Goal: Information Seeking & Learning: Learn about a topic

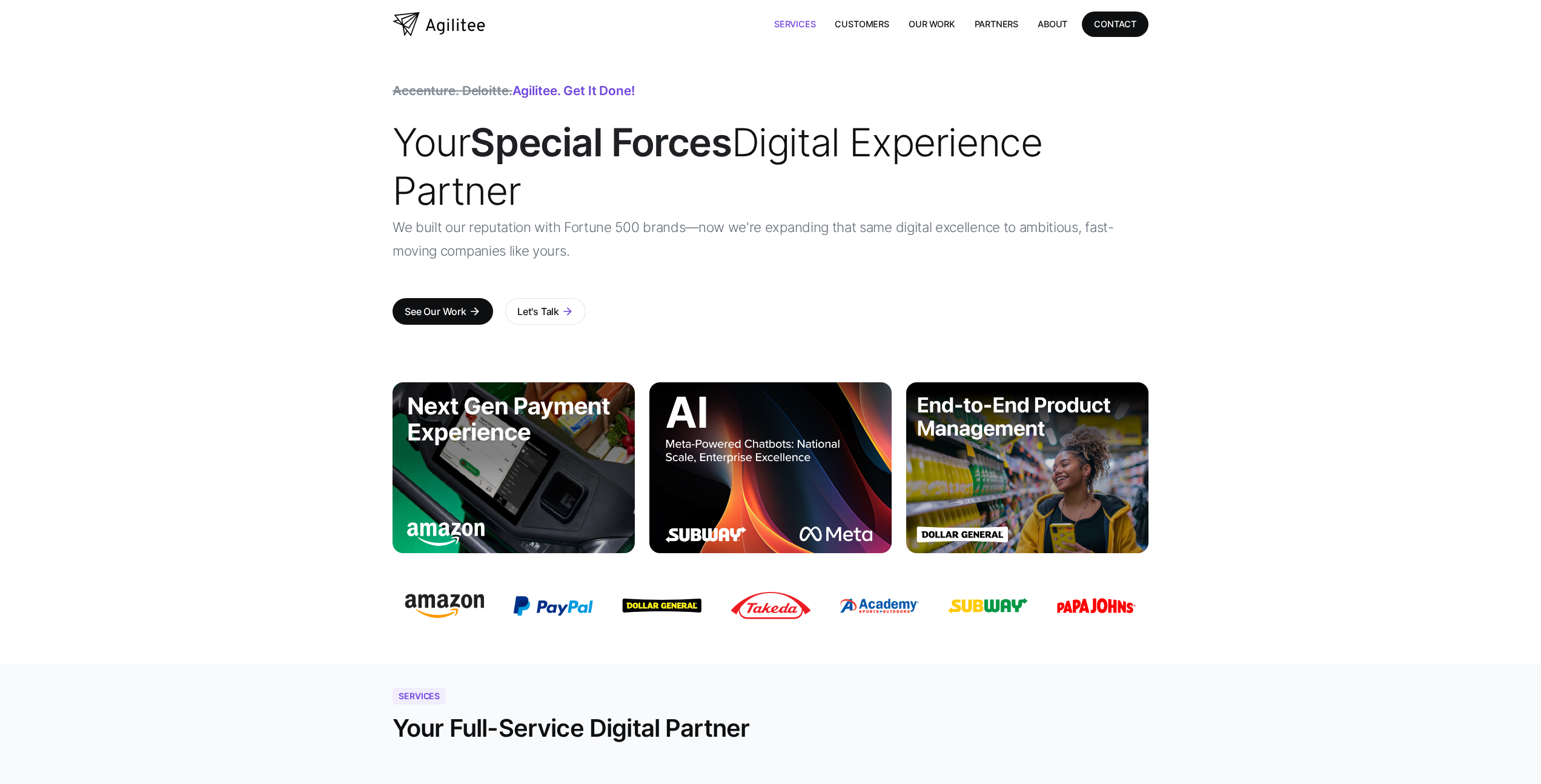
click at [791, 24] on link "Services" at bounding box center [795, 24] width 61 height 25
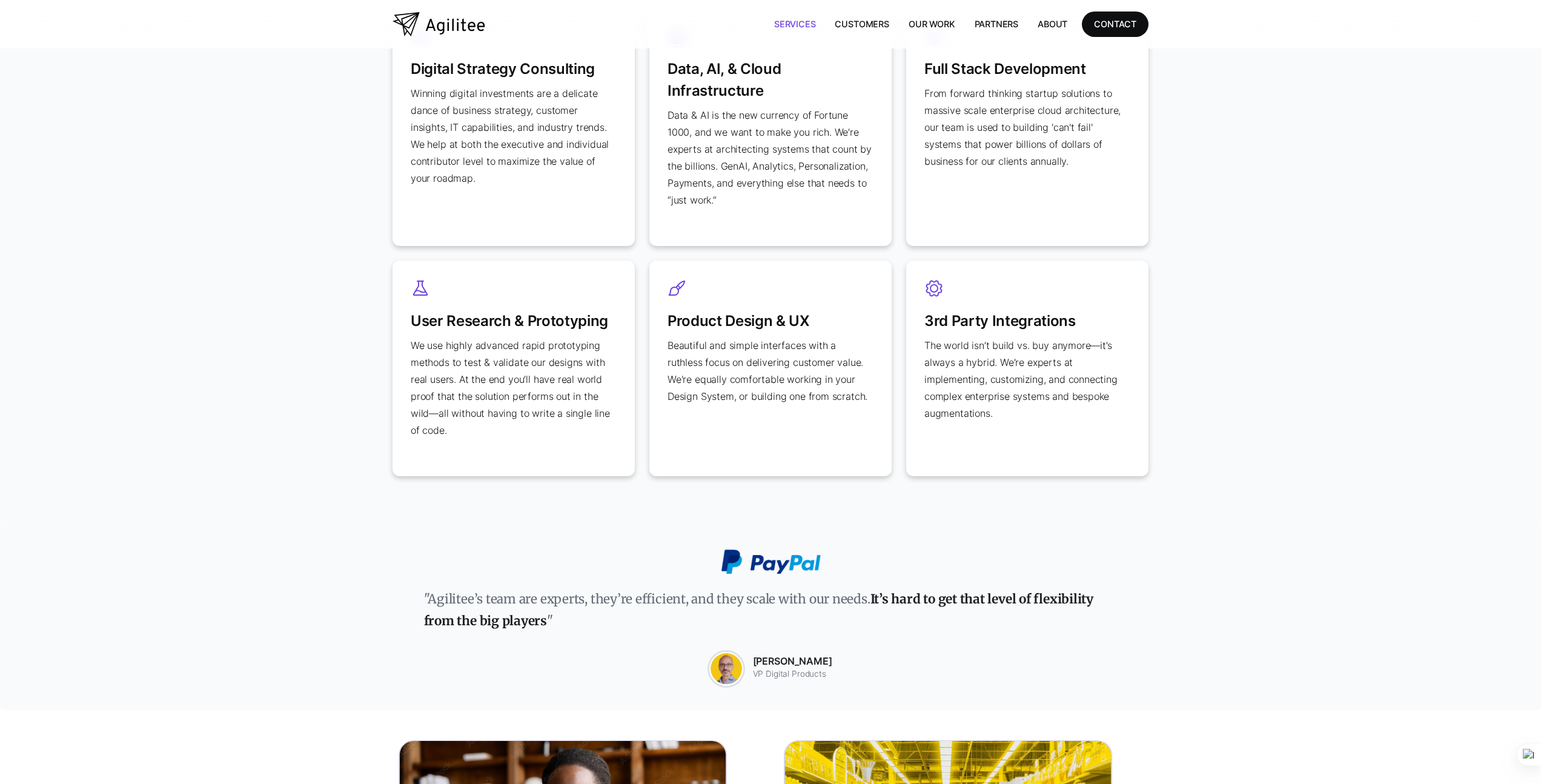
scroll to position [398, 0]
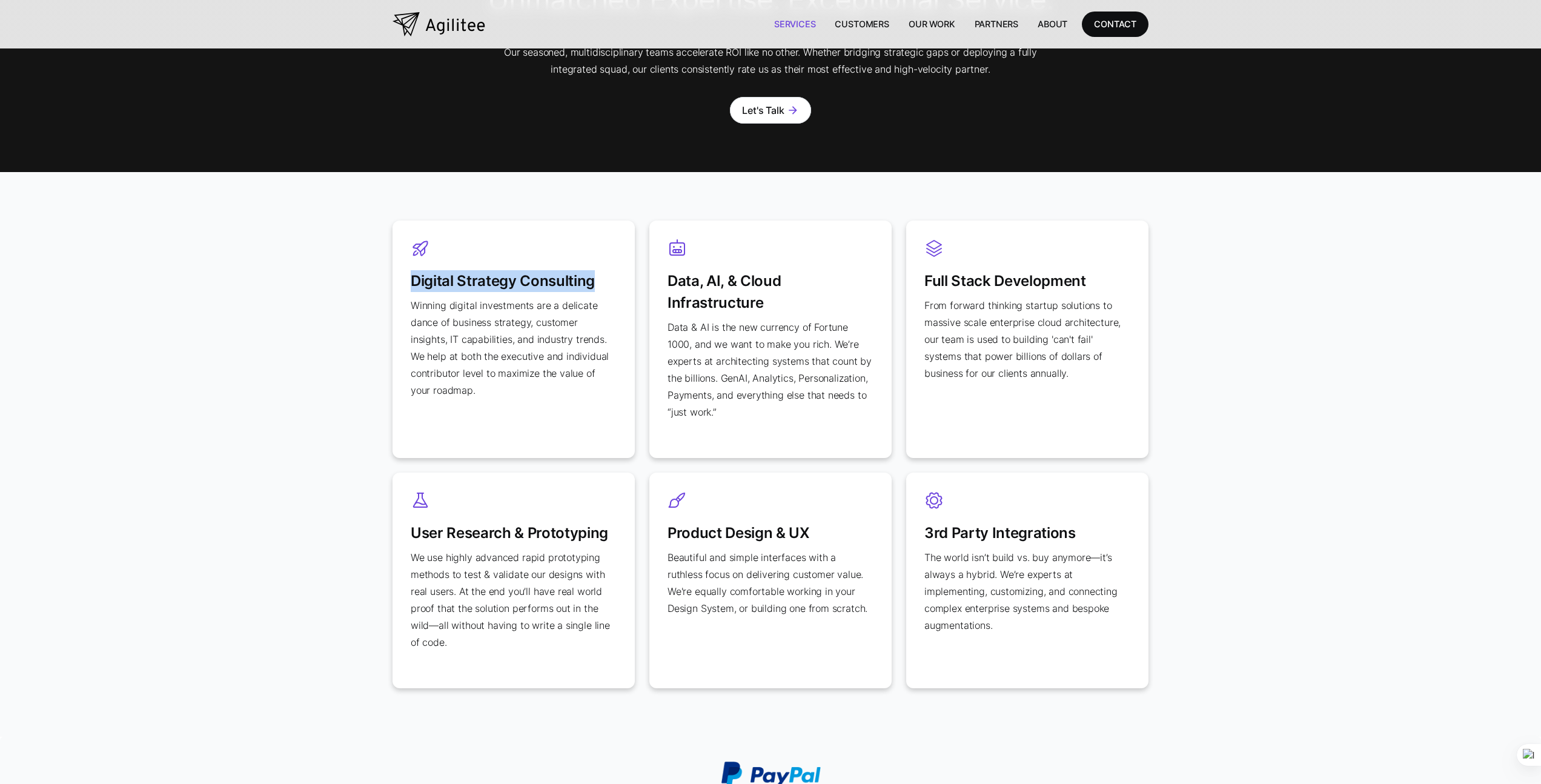
drag, startPoint x: 598, startPoint y: 285, endPoint x: 410, endPoint y: 288, distance: 188.0
click at [410, 288] on div "Digital Strategy Consulting Winning digital investments are a delicate dance of…" at bounding box center [513, 339] width 242 height 237
copy h3 "Digital Strategy Consulting"
drag, startPoint x: 784, startPoint y: 304, endPoint x: 658, endPoint y: 278, distance: 128.7
click at [658, 278] on div "Data, AI, & Cloud Infrastructure Data & AI is the new currency of Fortune 1000,…" at bounding box center [770, 339] width 242 height 237
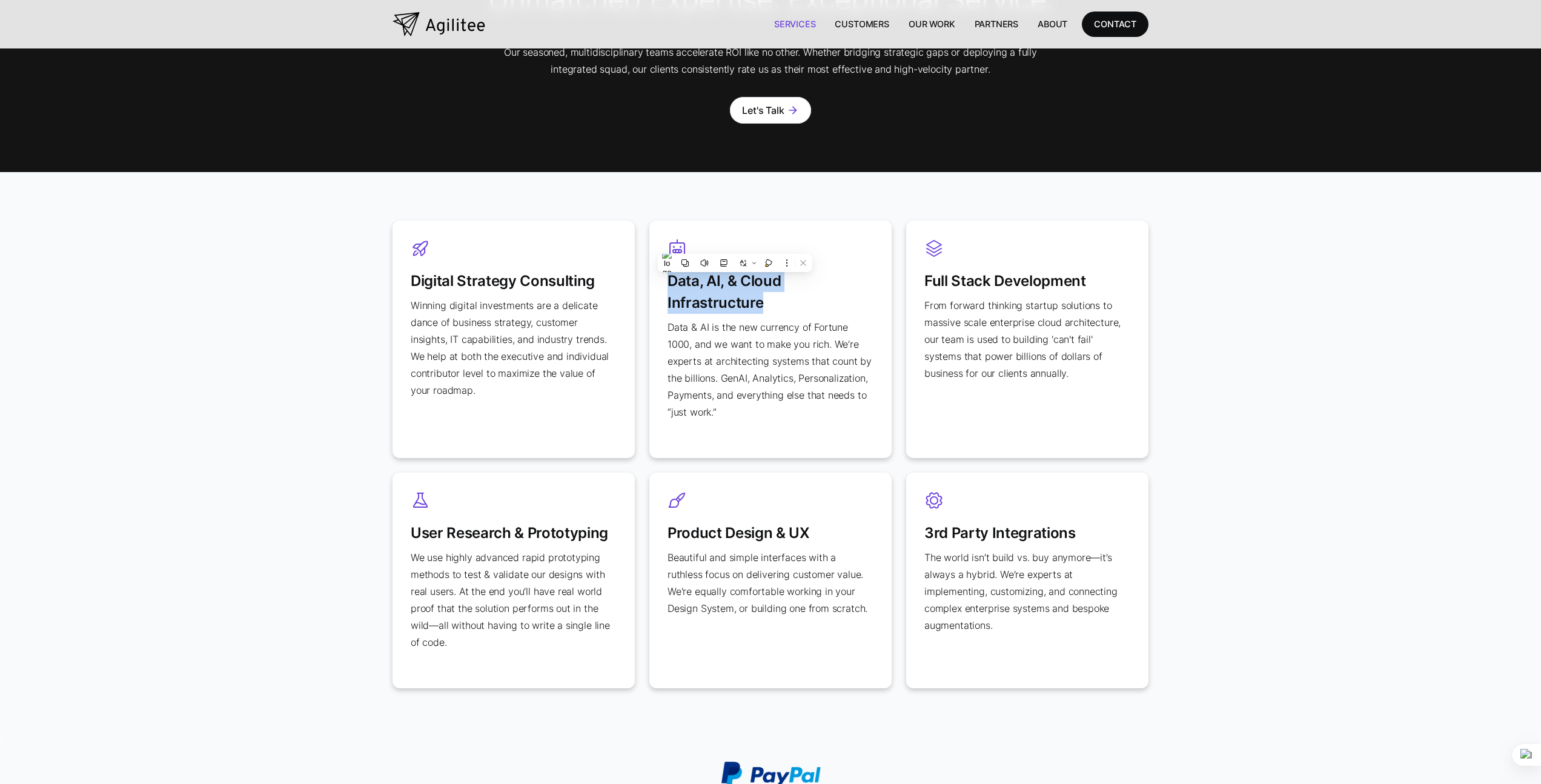
copy h3 "Data, AI, & Cloud Infrastructure"
drag, startPoint x: 1092, startPoint y: 276, endPoint x: 923, endPoint y: 281, distance: 169.1
click at [923, 281] on div "Full Stack Development From forward thinking startup solutions to massive scale…" at bounding box center [1028, 339] width 242 height 237
copy h3 "Full Stack Development"
drag, startPoint x: 614, startPoint y: 534, endPoint x: 400, endPoint y: 532, distance: 214.0
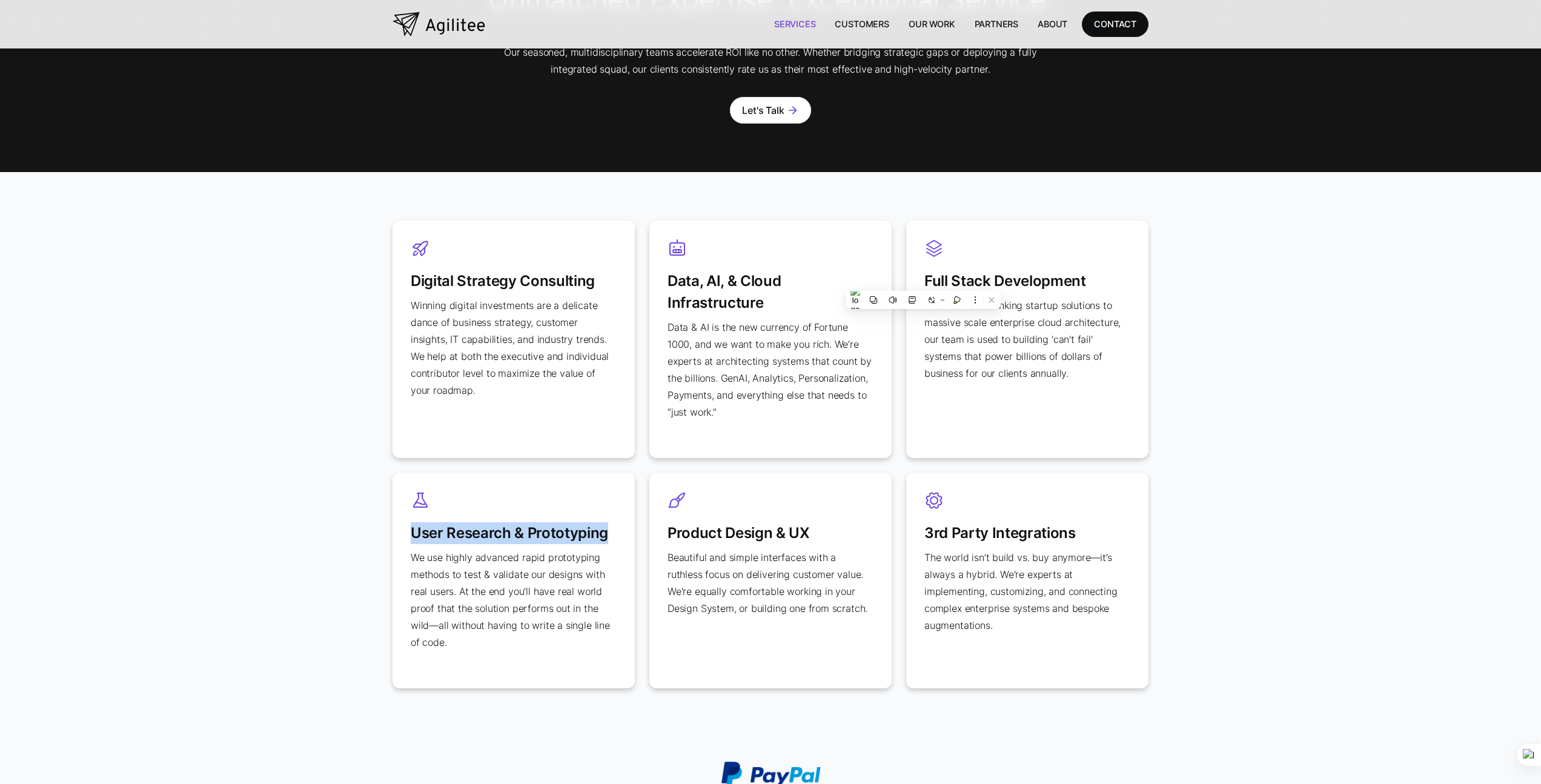
click at [400, 532] on div "User Research & Prototyping We use highly advanced rapid prototyping methods to…" at bounding box center [513, 580] width 242 height 216
copy h3 "User Research & Prototyping"
drag, startPoint x: 827, startPoint y: 537, endPoint x: 662, endPoint y: 532, distance: 165.1
click at [662, 532] on div "Product Design & UX Beautiful and simple interfaces with a ruthless focus on de…" at bounding box center [770, 580] width 242 height 216
copy h3 "Product Design & UX"
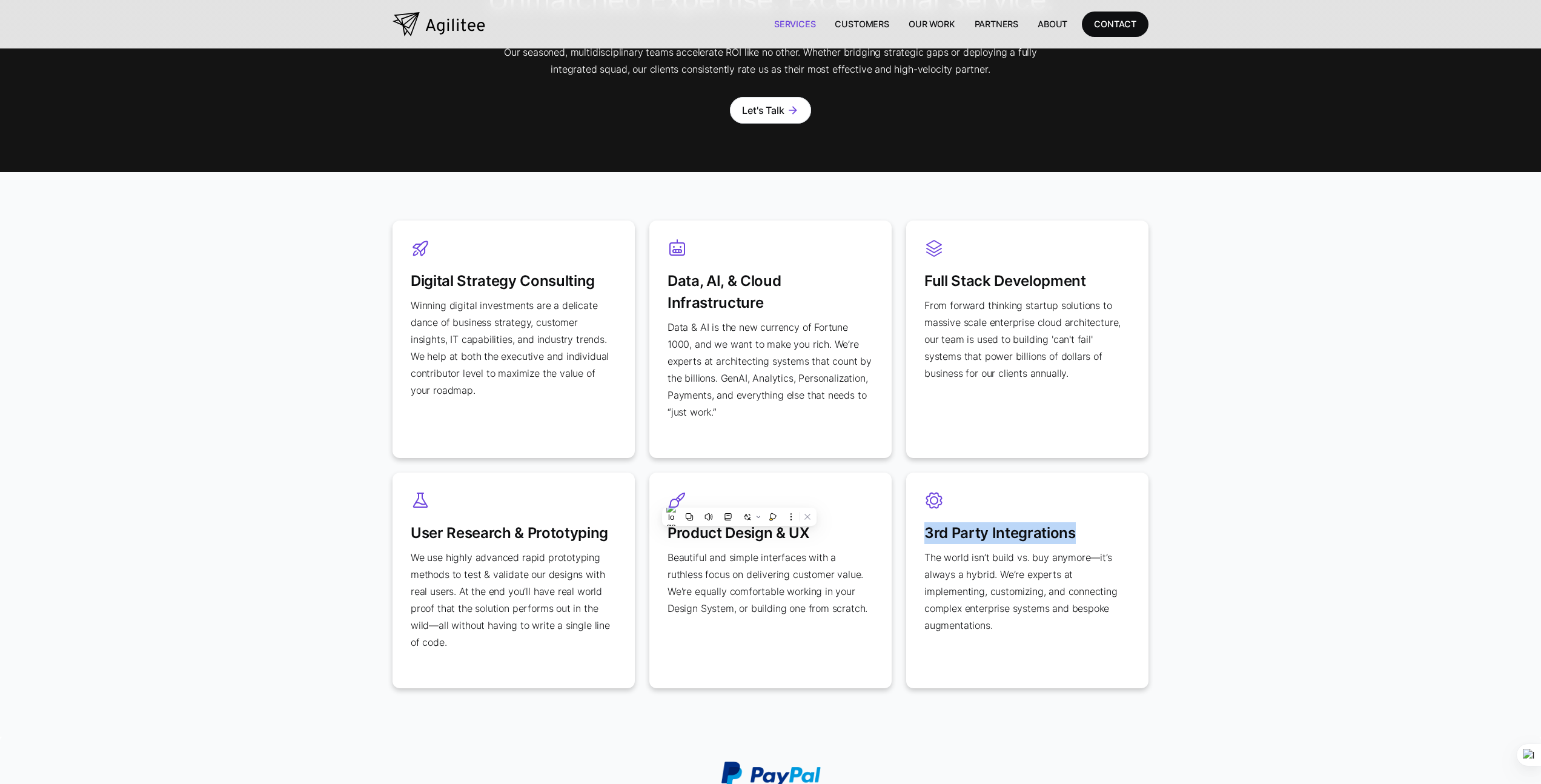
drag, startPoint x: 1078, startPoint y: 536, endPoint x: 927, endPoint y: 537, distance: 151.0
click at [927, 537] on h3 "3rd Party Integrations" at bounding box center [1028, 527] width 206 height 34
copy h3 "3rd Party Integrations"
